Goal: Task Accomplishment & Management: Manage account settings

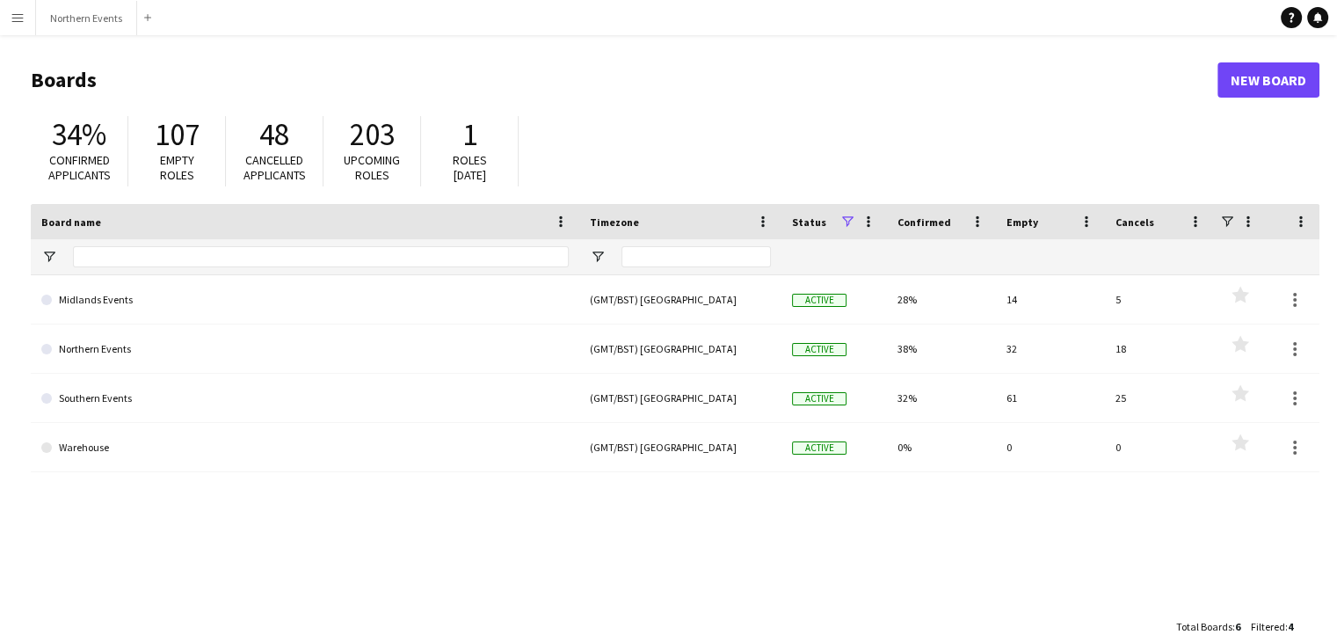
click at [25, 22] on button "Menu" at bounding box center [17, 17] width 35 height 35
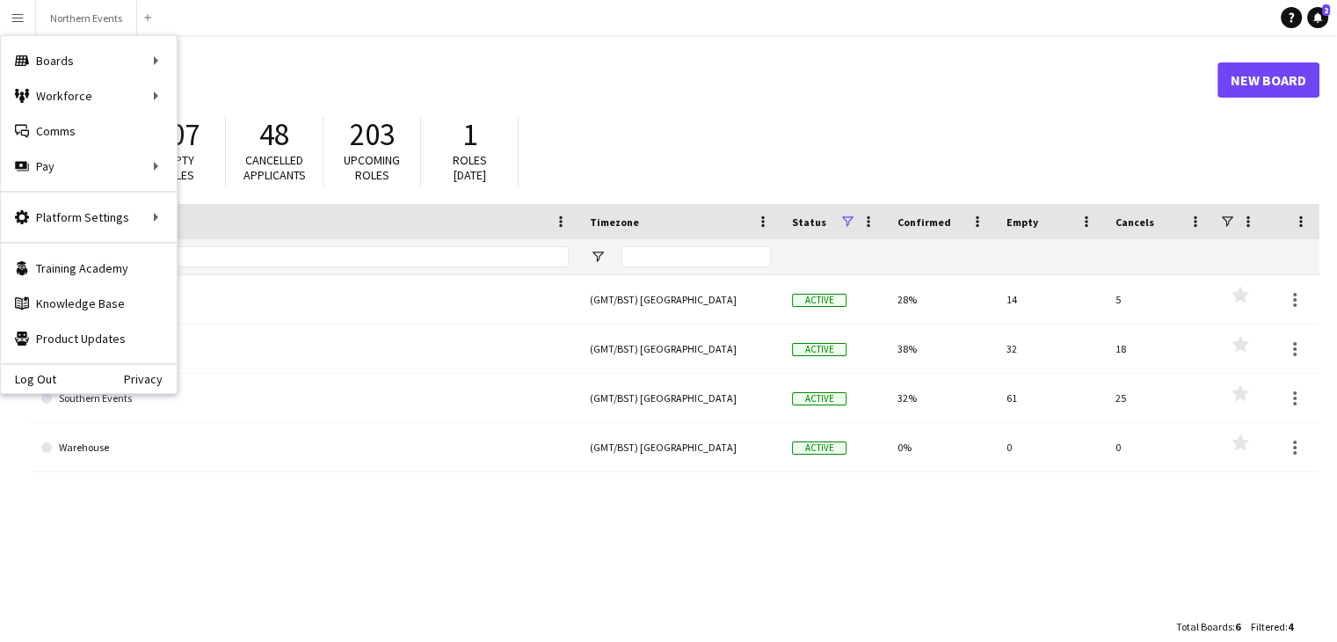
click at [471, 59] on header "Boards New Board" at bounding box center [675, 80] width 1288 height 54
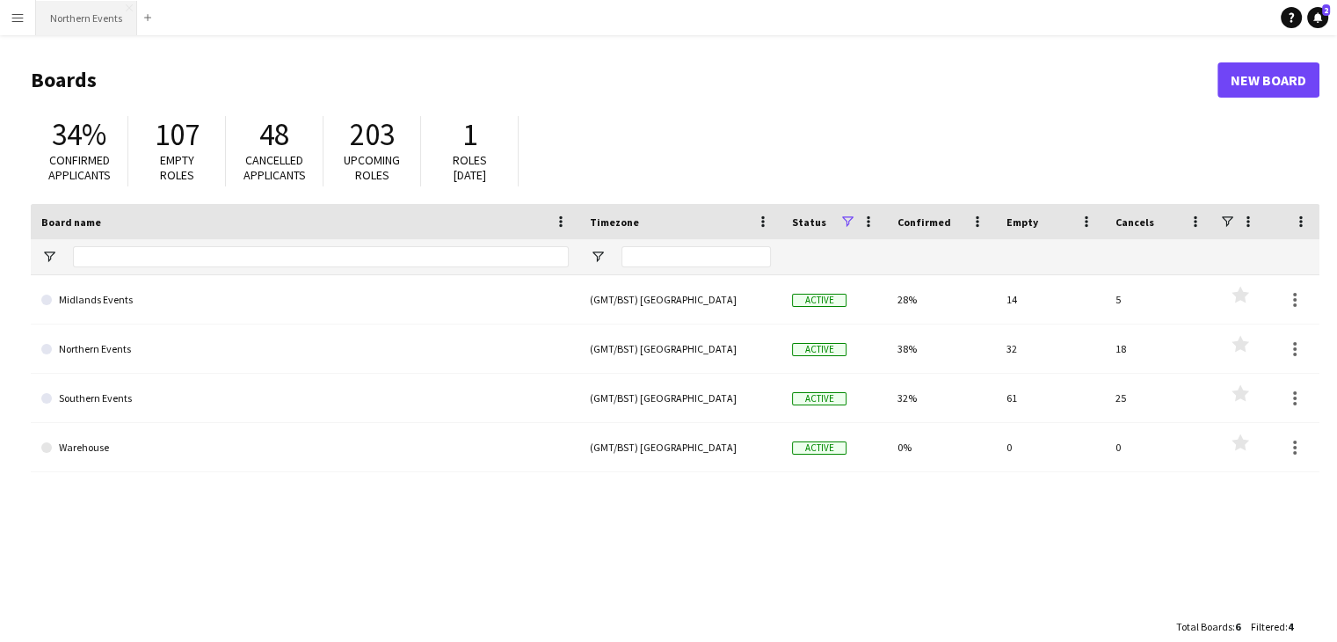
click at [98, 20] on button "Northern Events Close" at bounding box center [86, 18] width 101 height 34
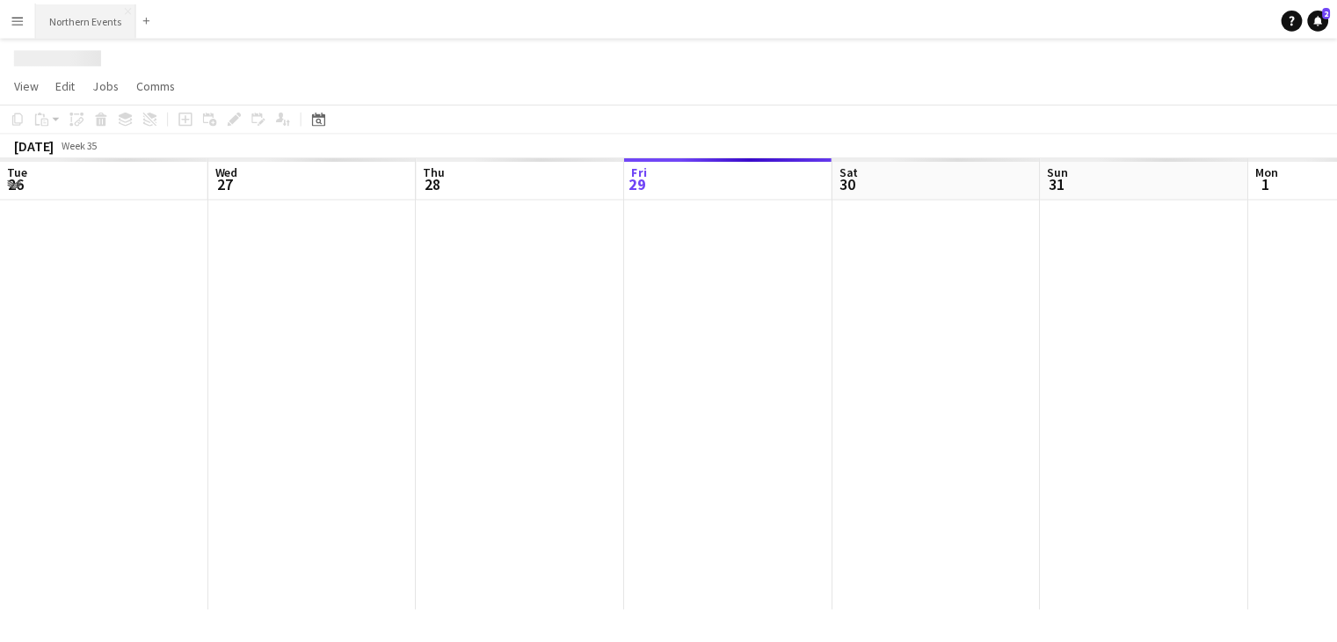
scroll to position [0, 420]
